Goal: Task Accomplishment & Management: Manage account settings

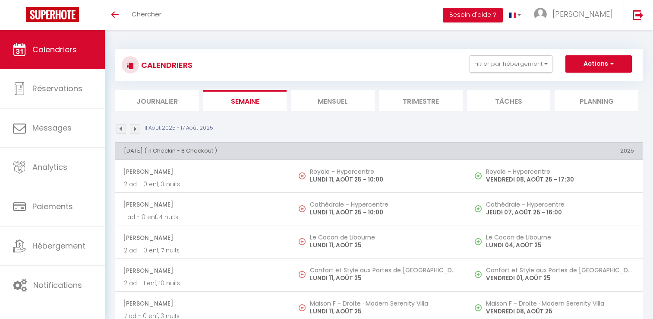
click at [333, 95] on li "Mensuel" at bounding box center [333, 100] width 84 height 21
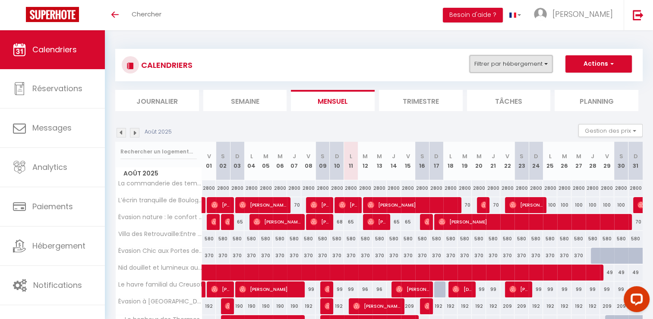
click at [527, 69] on button "Filtrer par hébergement" at bounding box center [511, 63] width 83 height 17
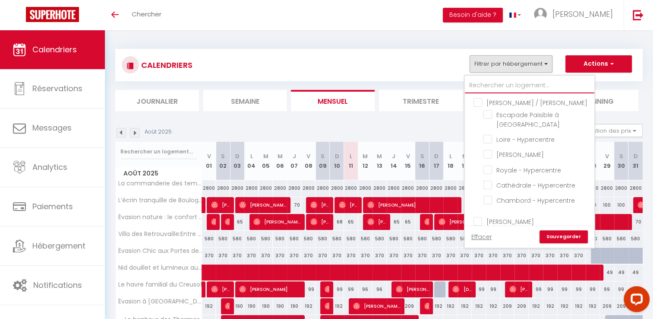
click at [525, 81] on input "text" at bounding box center [530, 86] width 130 height 16
type input "b"
checkbox input "false"
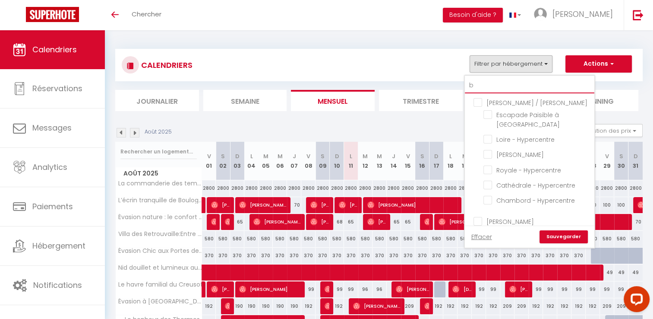
checkbox input "false"
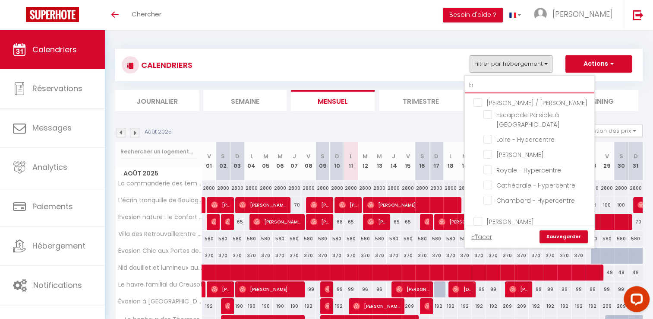
checkbox input "false"
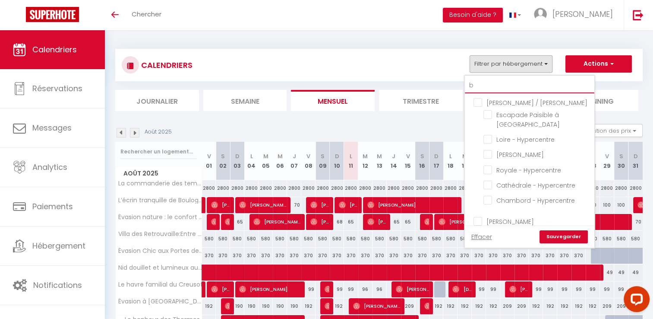
checkbox input "false"
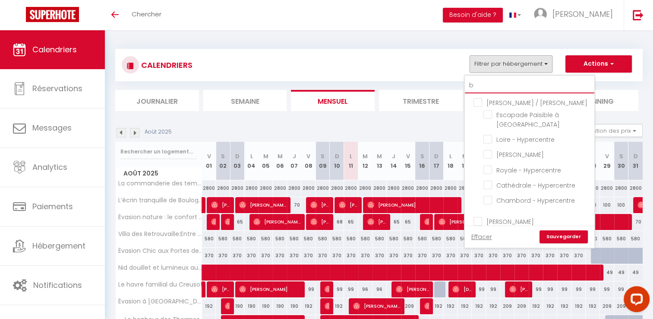
checkbox input "false"
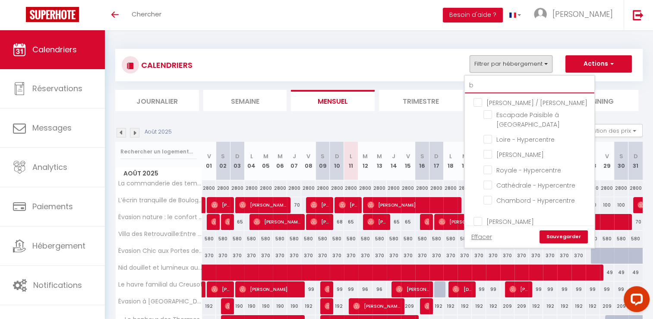
checkbox input "false"
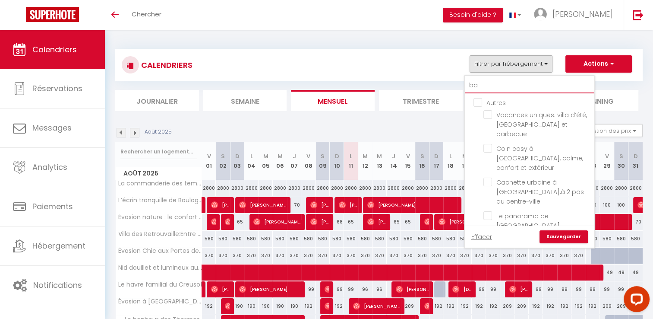
type input "bas"
checkbox input "false"
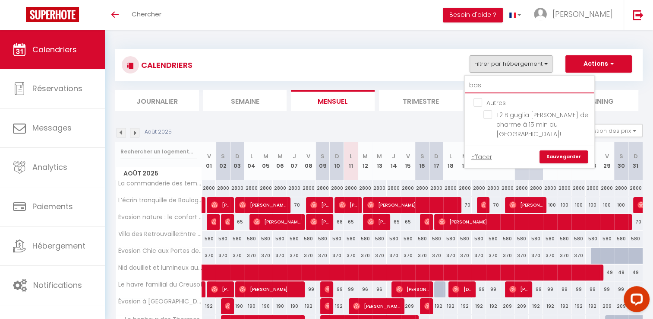
type input "bas"
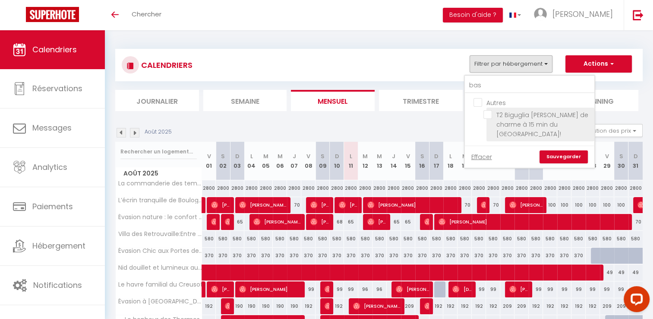
click at [492, 117] on input "T2 Biguglia [PERSON_NAME] de charme à 15 min du [GEOGRAPHIC_DATA]!" at bounding box center [538, 114] width 108 height 9
checkbox input "true"
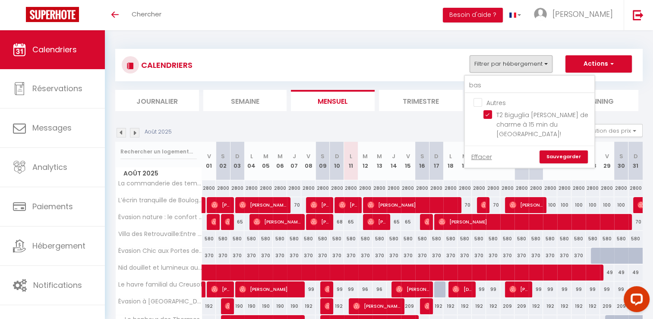
click at [573, 154] on link "Sauvegarder" at bounding box center [564, 156] width 48 height 13
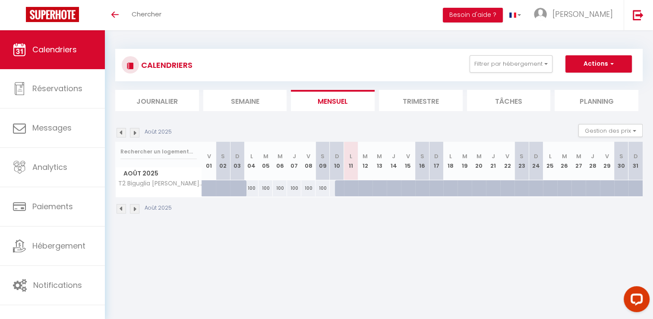
click at [136, 129] on img at bounding box center [134, 132] width 9 height 9
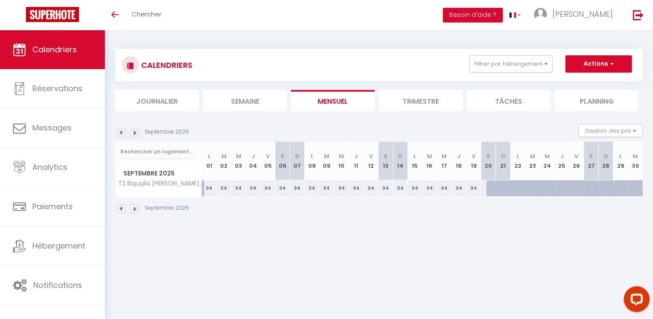
click at [208, 191] on div "94" at bounding box center [209, 188] width 15 height 16
type input "94"
type input "Lun 01 Septembre 2025"
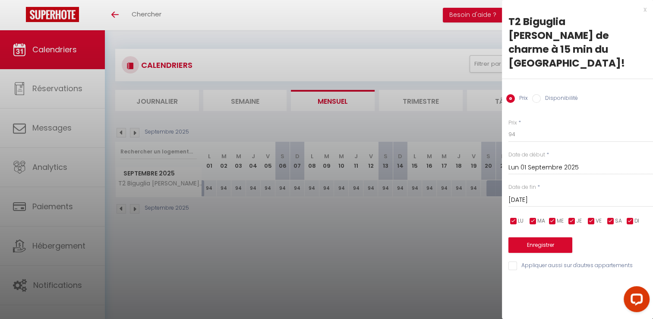
click at [524, 194] on input "[DATE]" at bounding box center [581, 199] width 145 height 11
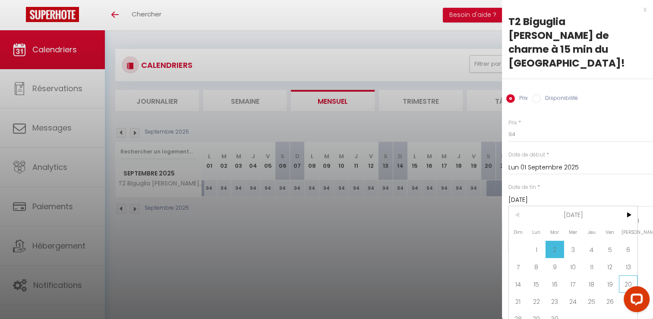
click at [623, 275] on span "20" at bounding box center [628, 283] width 19 height 17
type input "Sam 20 Septembre 2025"
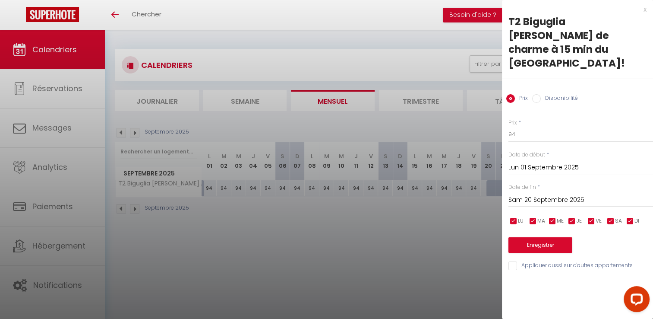
click at [543, 94] on label "Disponibilité" at bounding box center [559, 98] width 37 height 9
click at [541, 94] on input "Disponibilité" at bounding box center [536, 98] width 9 height 9
radio input "true"
radio input "false"
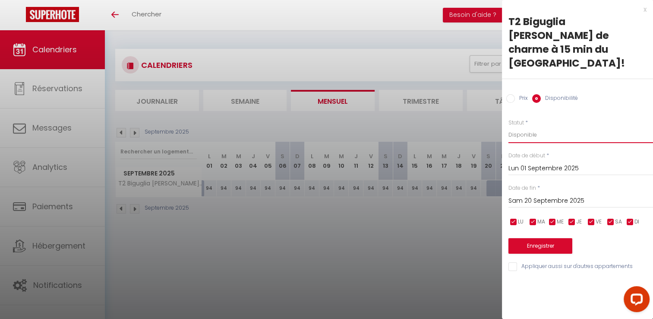
click at [533, 126] on select "Disponible Indisponible" at bounding box center [581, 134] width 145 height 16
select select "0"
click at [509, 126] on select "Disponible Indisponible" at bounding box center [581, 134] width 145 height 16
click at [533, 238] on button "Enregistrer" at bounding box center [541, 246] width 64 height 16
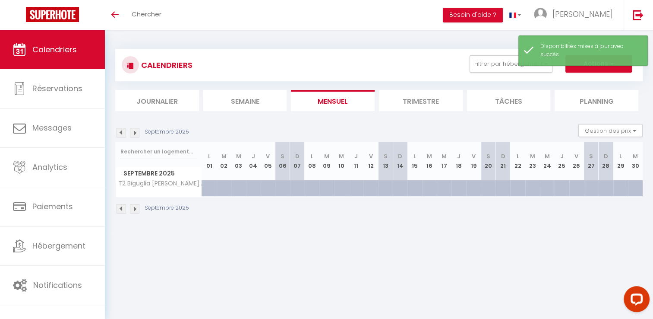
click at [120, 133] on img at bounding box center [121, 132] width 9 height 9
